Goal: Navigation & Orientation: Find specific page/section

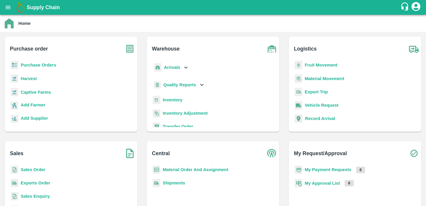
click at [200, 83] on icon at bounding box center [202, 85] width 7 height 7
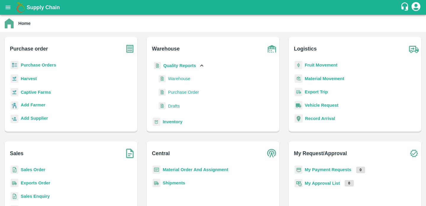
scroll to position [21, 0]
